Goal: Transaction & Acquisition: Purchase product/service

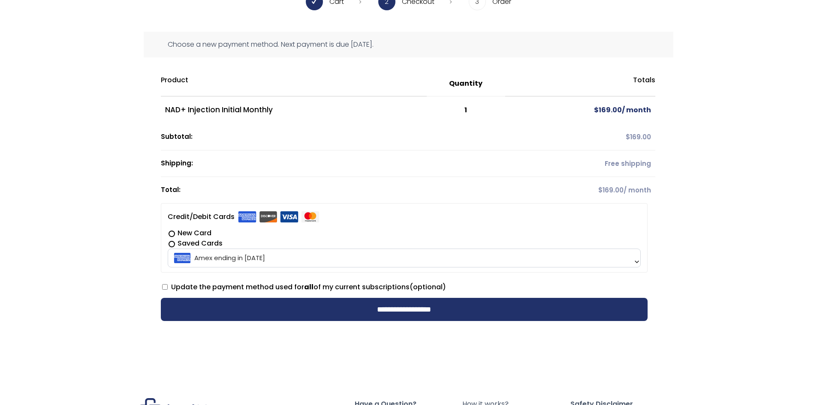
scroll to position [86, 0]
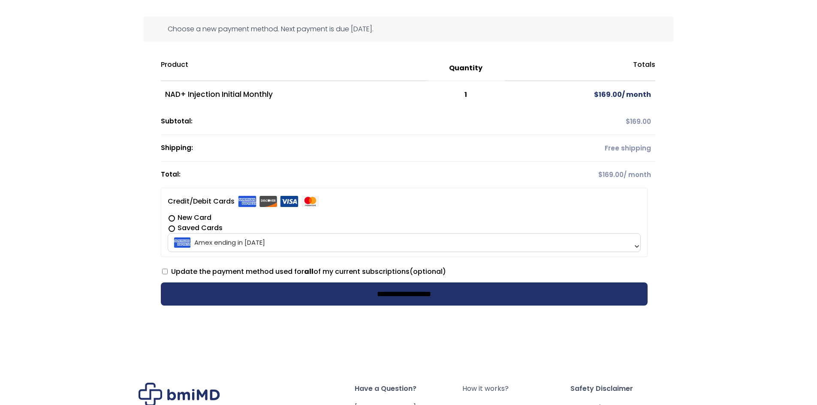
click at [347, 300] on input "**********" at bounding box center [404, 294] width 487 height 23
